Goal: Task Accomplishment & Management: Use online tool/utility

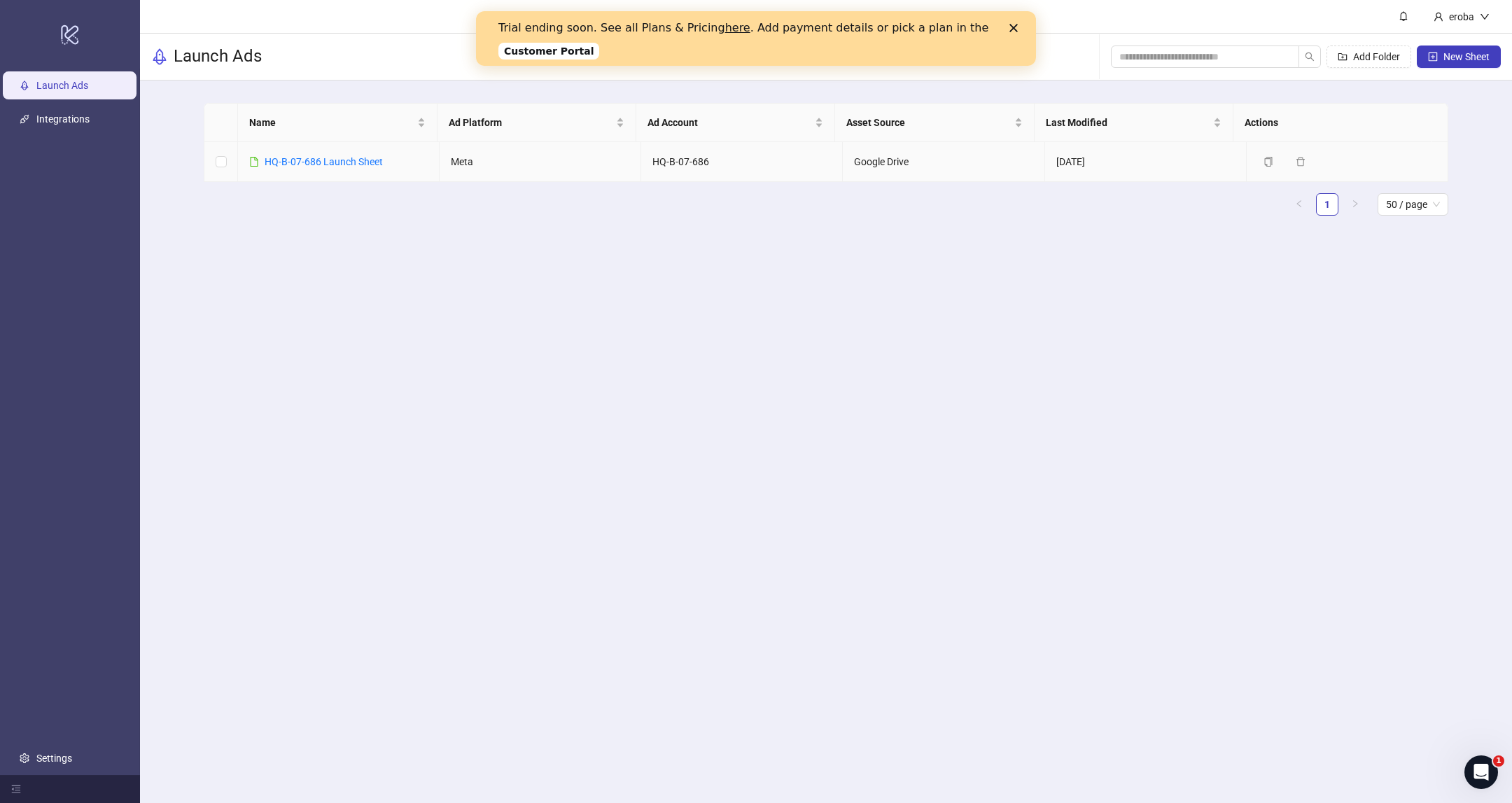
click at [311, 163] on link "HQ-B-07-686 Launch Sheet" at bounding box center [323, 162] width 118 height 11
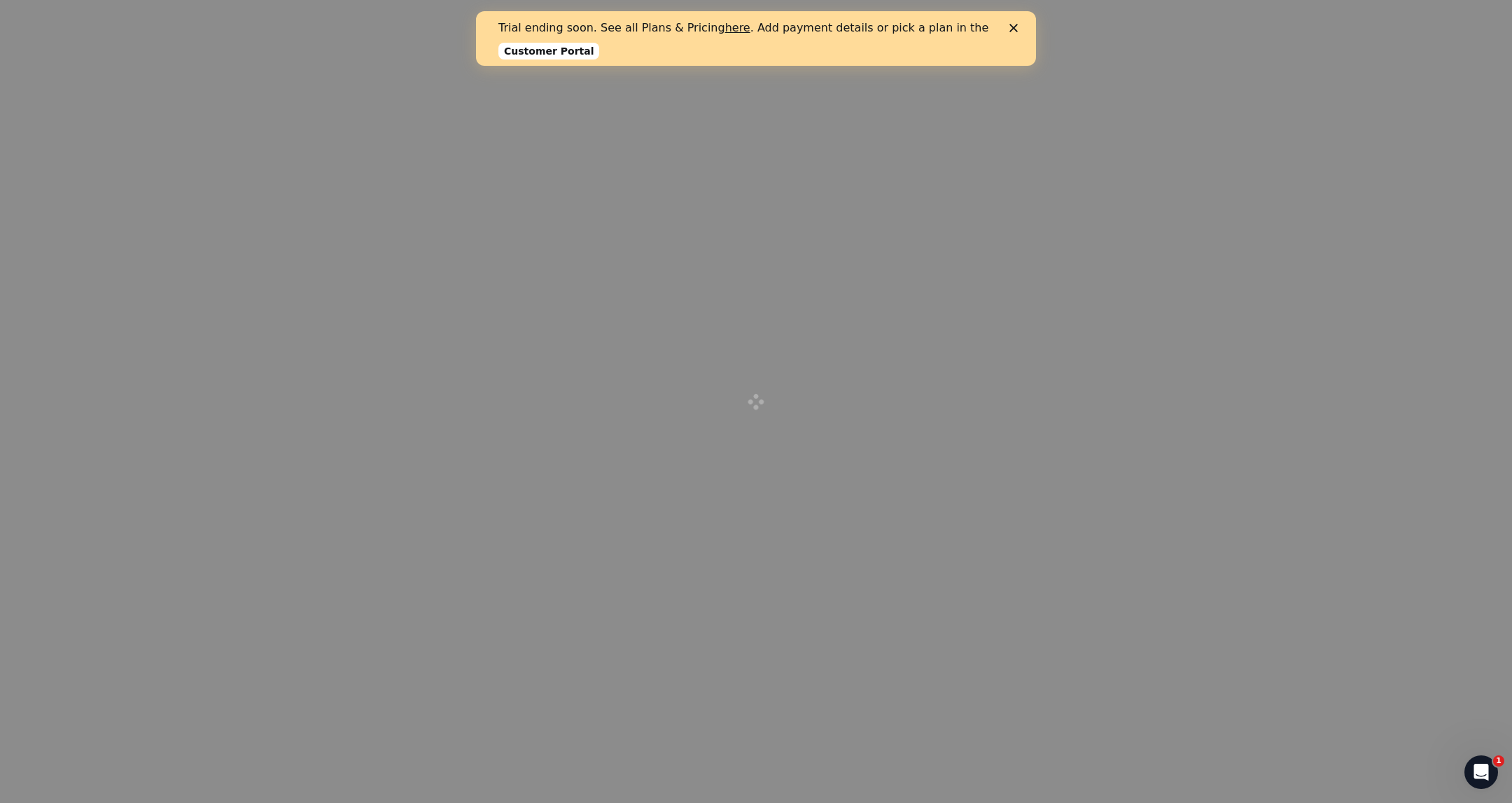
click at [1011, 27] on polygon "Close" at bounding box center [1013, 28] width 8 height 8
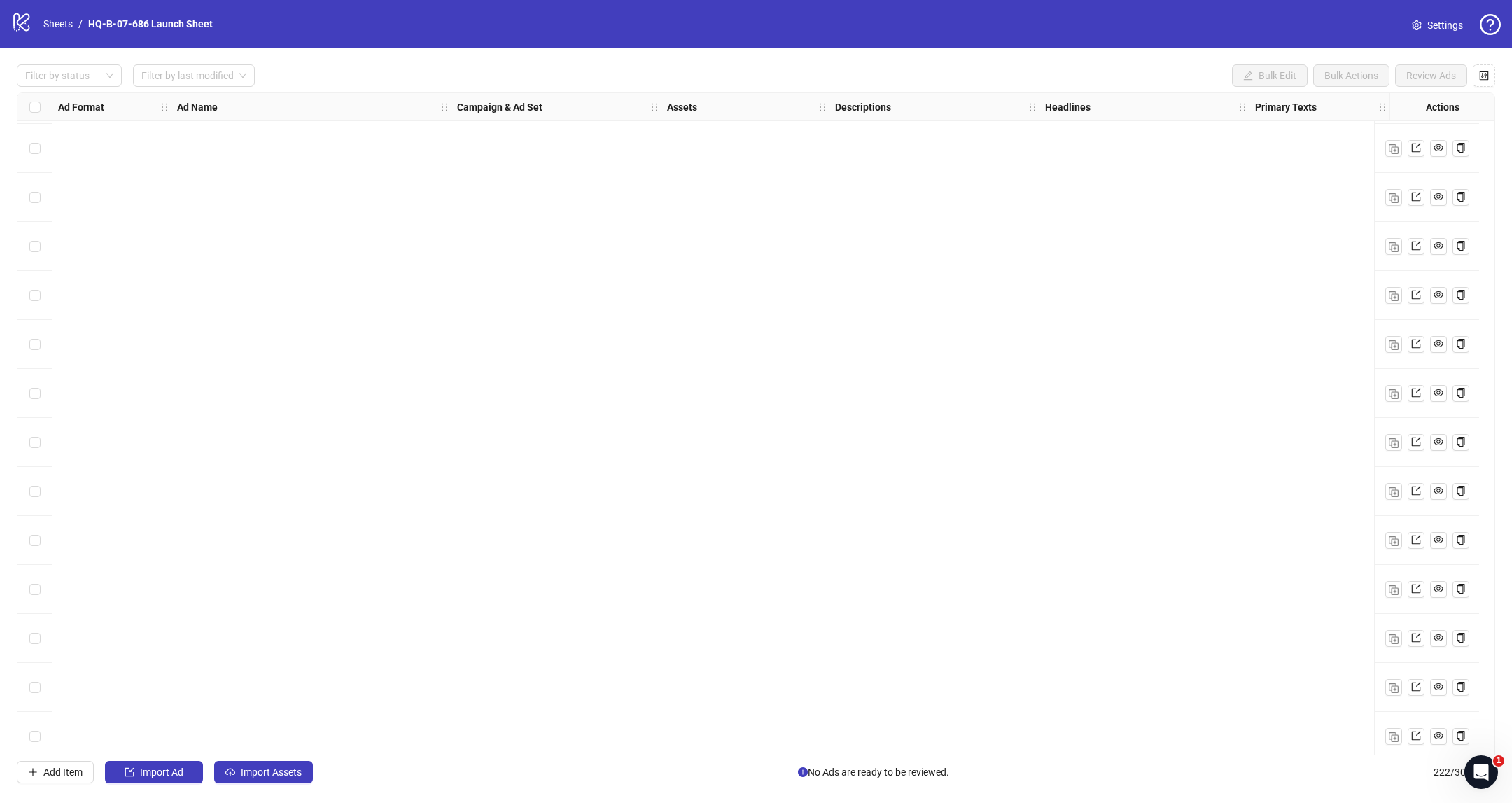
scroll to position [10247, 0]
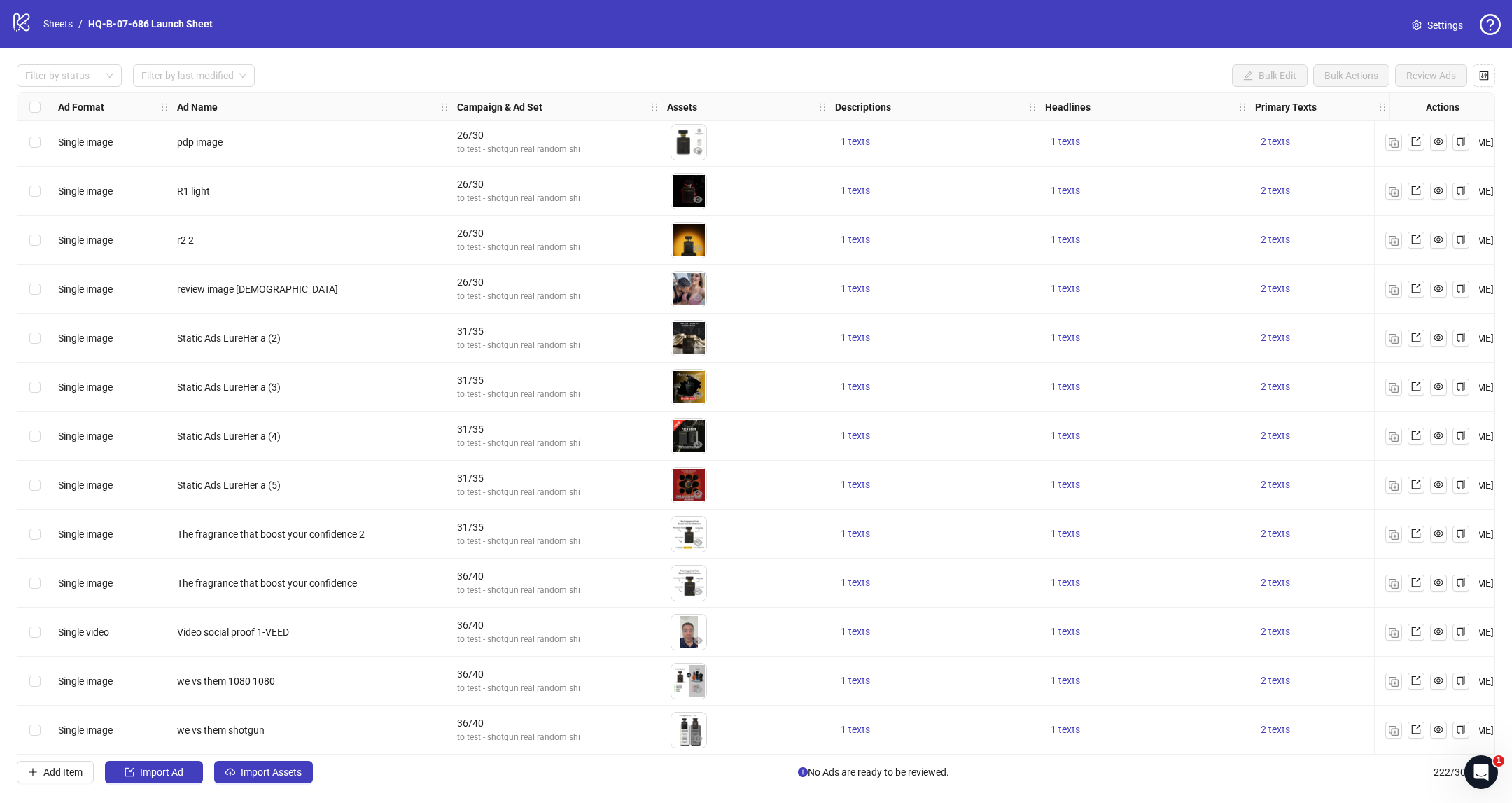
click at [42, 98] on div "Select all rows" at bounding box center [35, 107] width 35 height 28
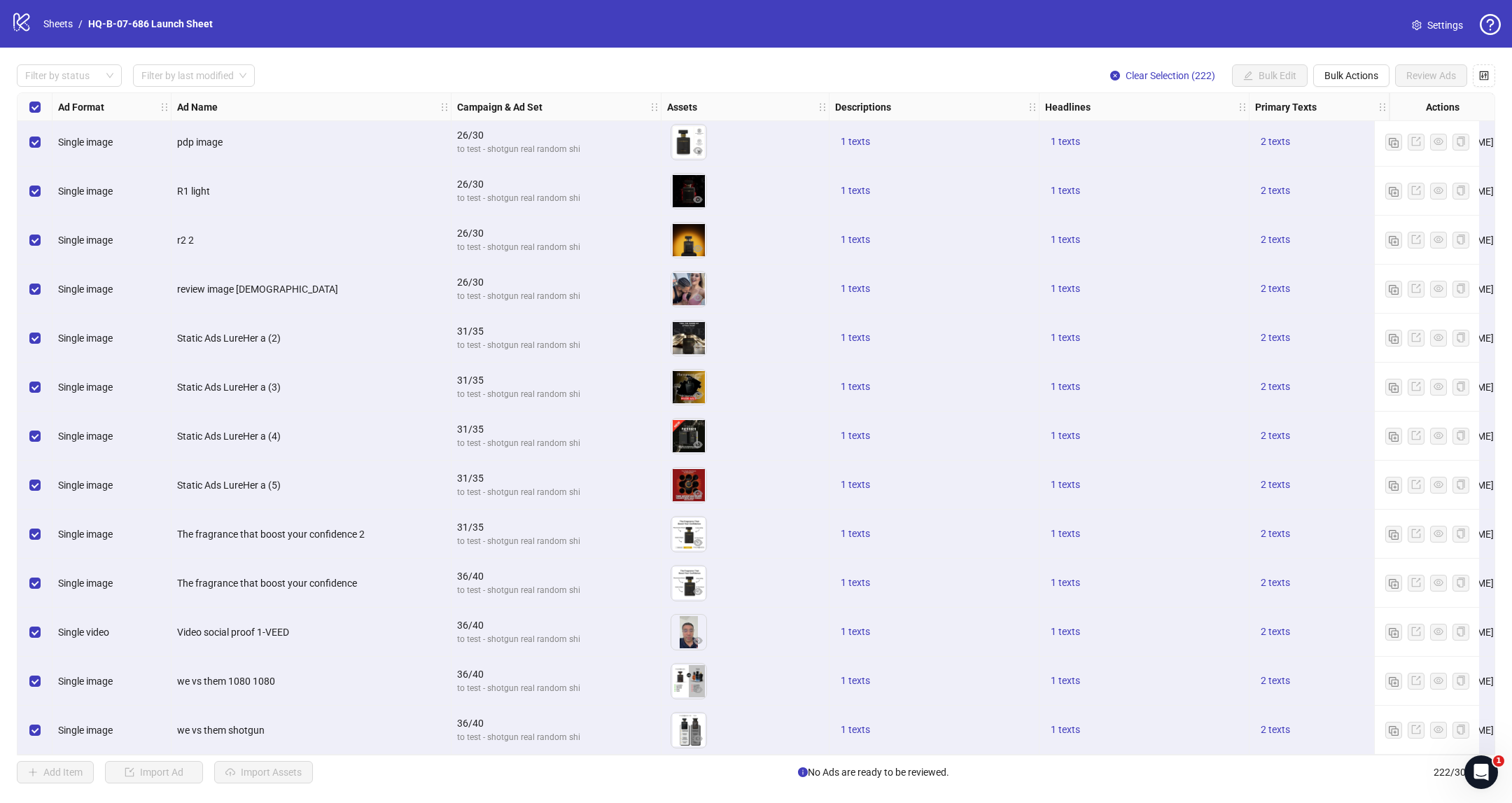
click at [42, 98] on div "Select all rows" at bounding box center [35, 107] width 35 height 28
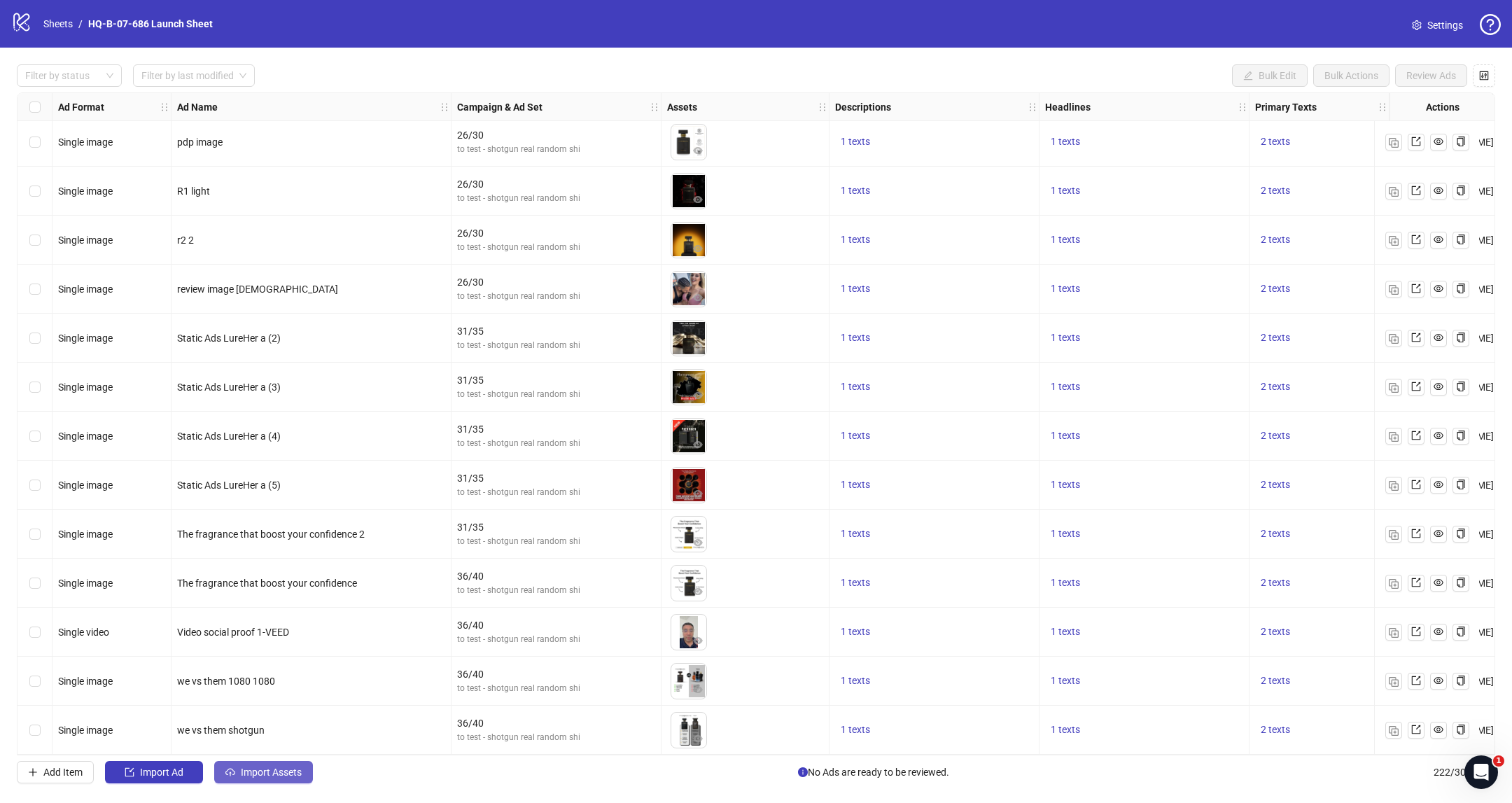
click at [273, 774] on span "Import Assets" at bounding box center [271, 772] width 61 height 11
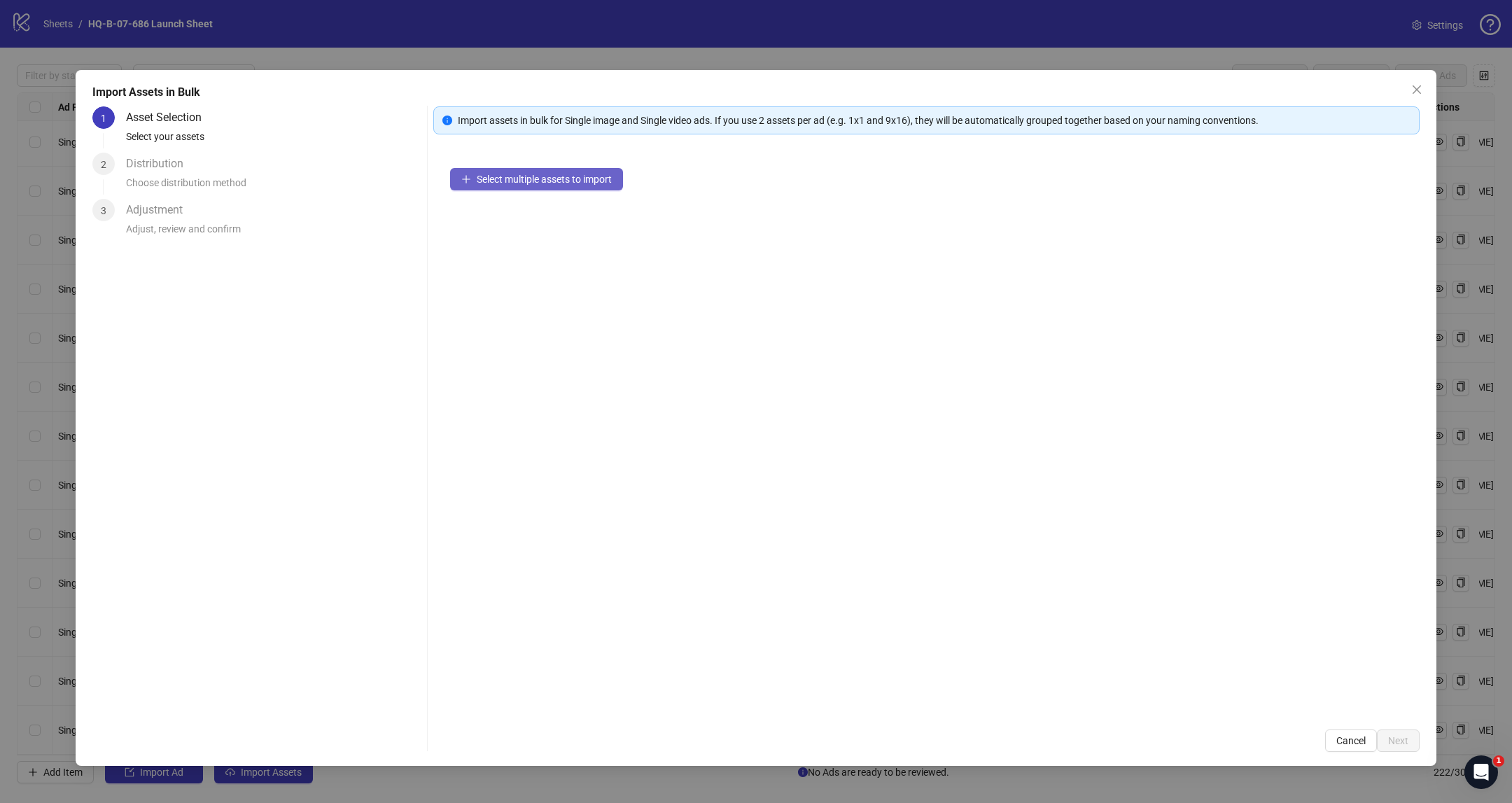
click at [569, 185] on button "Select multiple assets to import" at bounding box center [536, 179] width 173 height 23
click at [1407, 80] on button "Close" at bounding box center [1417, 89] width 23 height 23
